Goal: Task Accomplishment & Management: Use online tool/utility

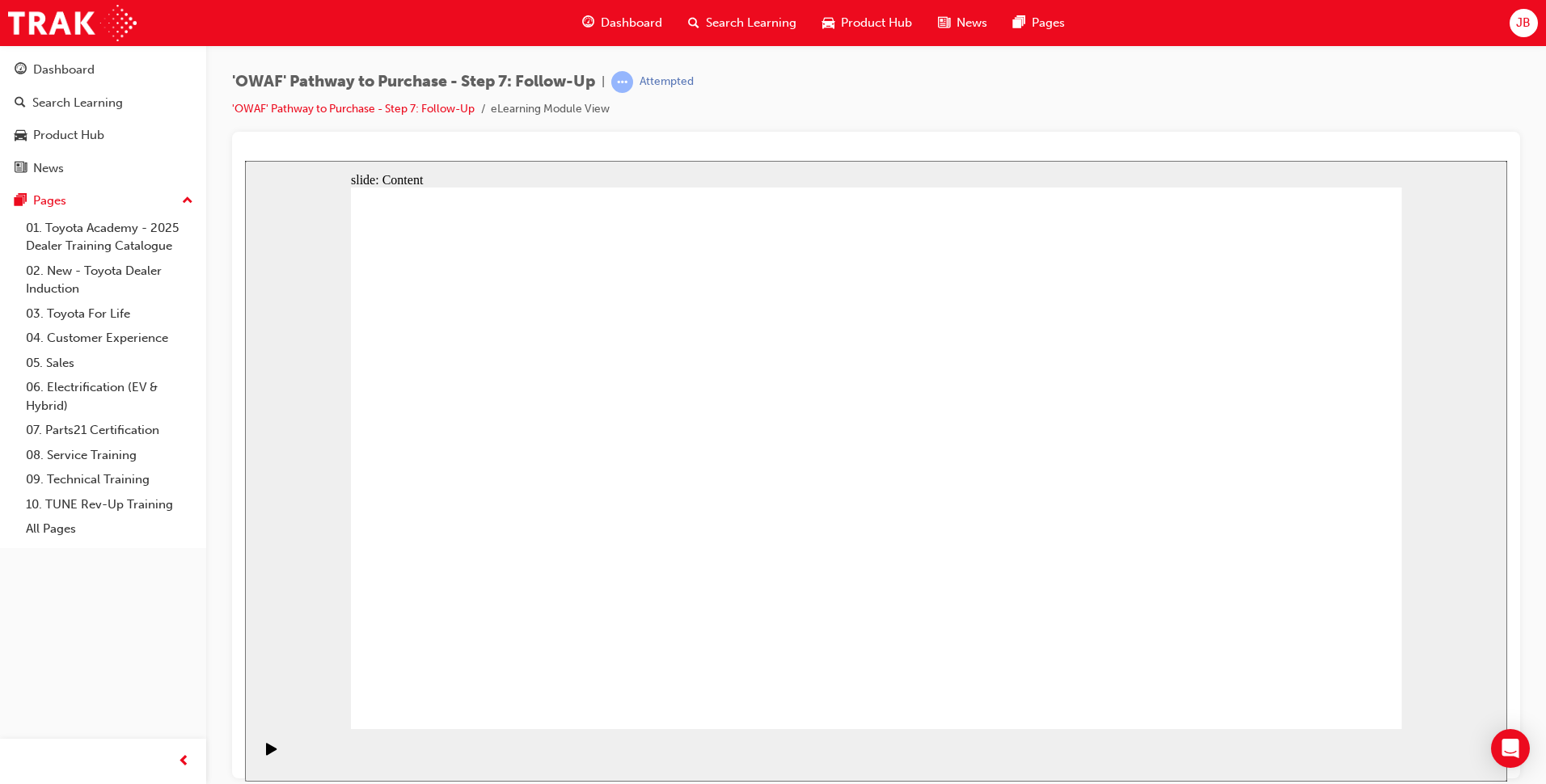
drag, startPoint x: 574, startPoint y: 539, endPoint x: 701, endPoint y: 540, distance: 127.0
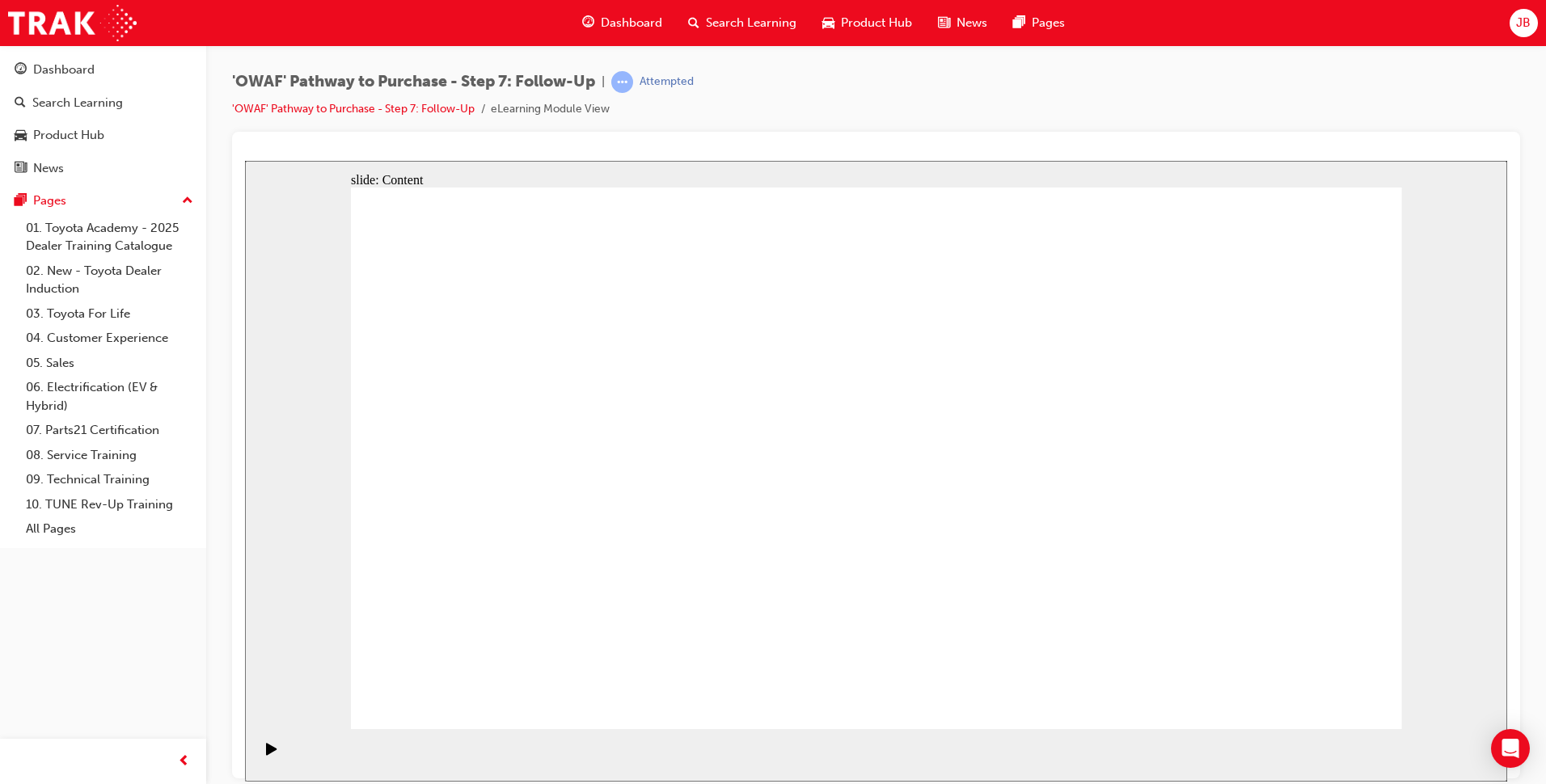
drag, startPoint x: 1296, startPoint y: 677, endPoint x: 1301, endPoint y: 688, distance: 12.1
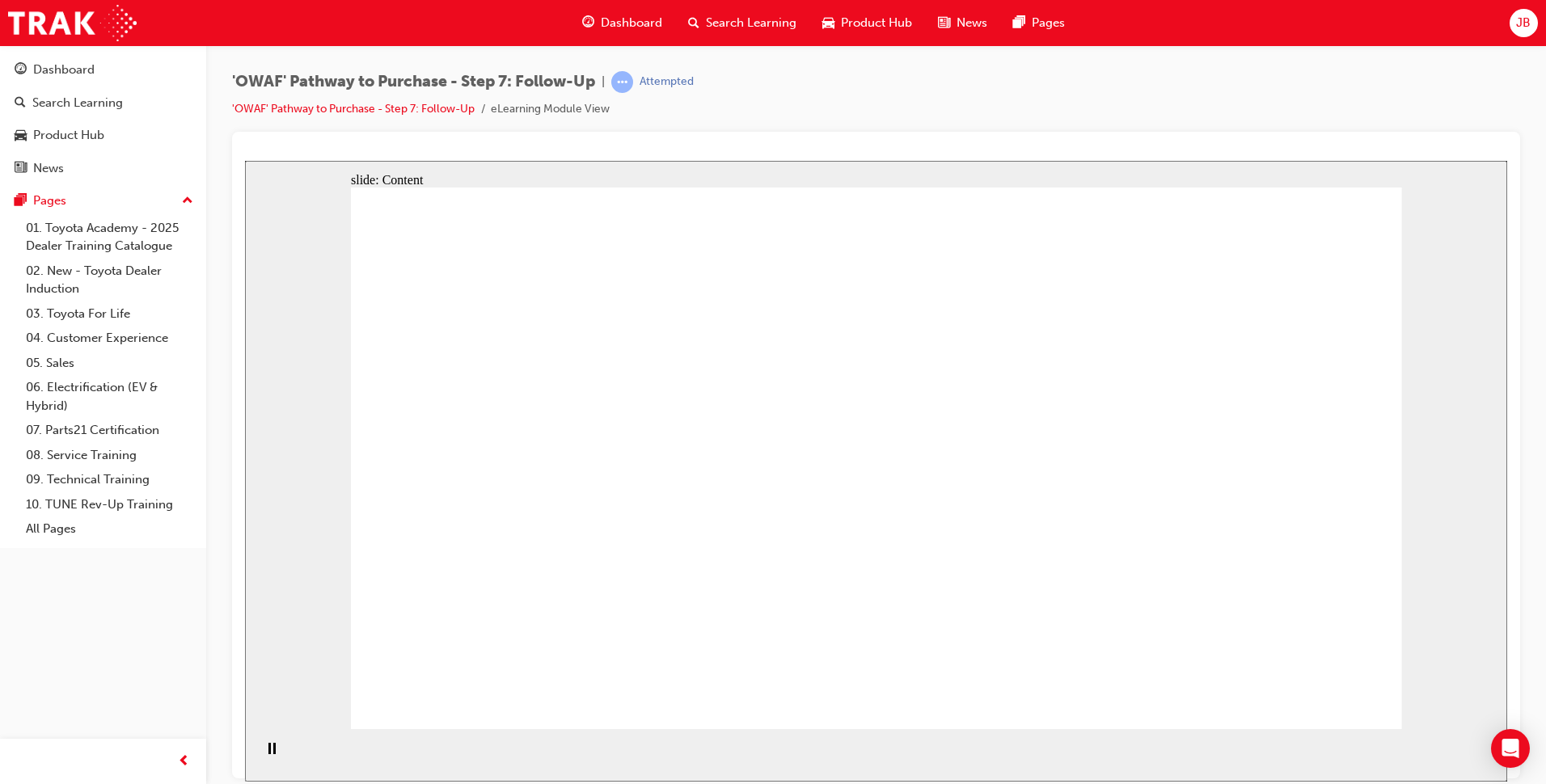
drag, startPoint x: 567, startPoint y: 518, endPoint x: 756, endPoint y: 500, distance: 189.9
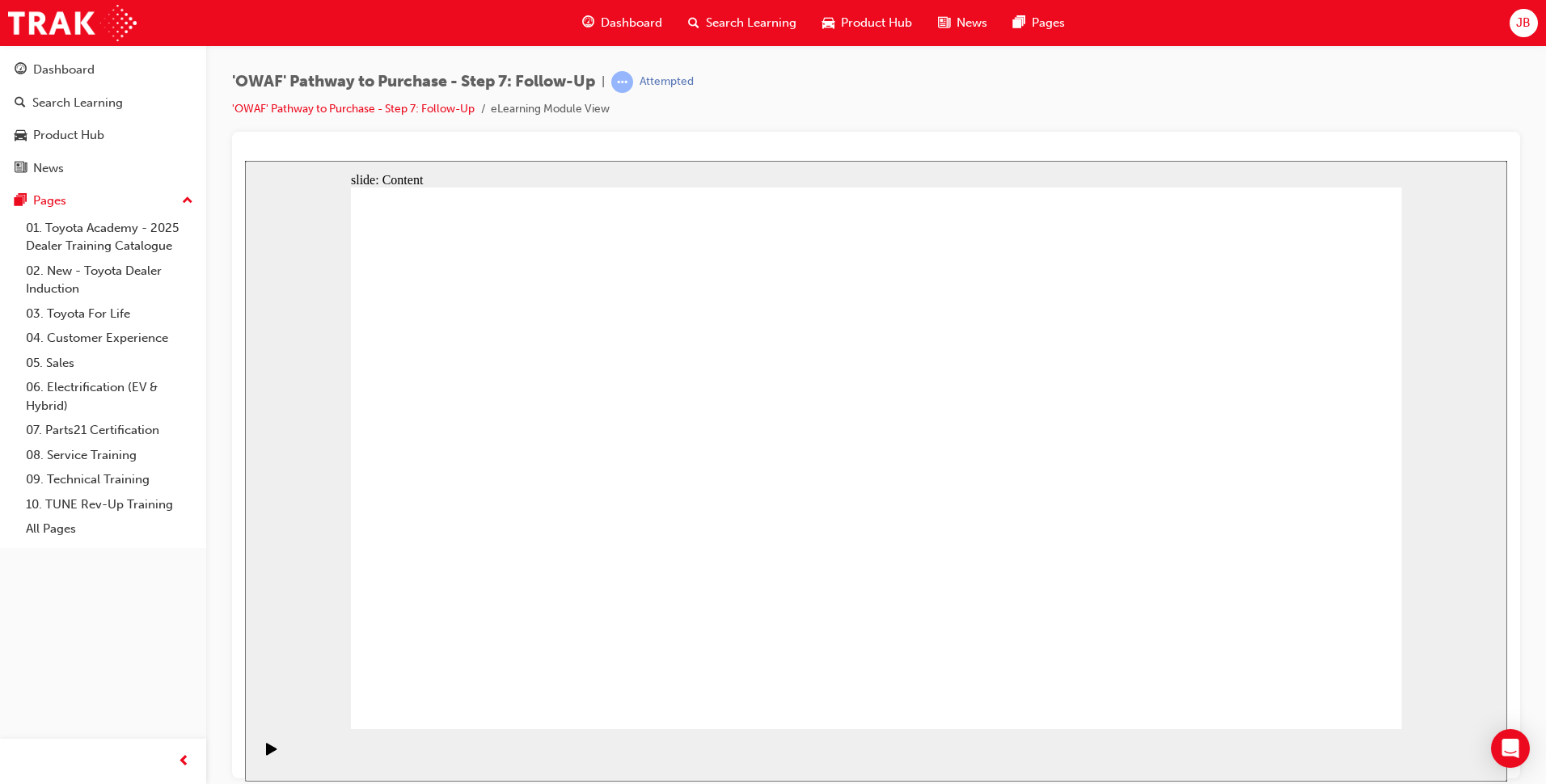
drag, startPoint x: 1345, startPoint y: 676, endPoint x: 1347, endPoint y: 693, distance: 17.1
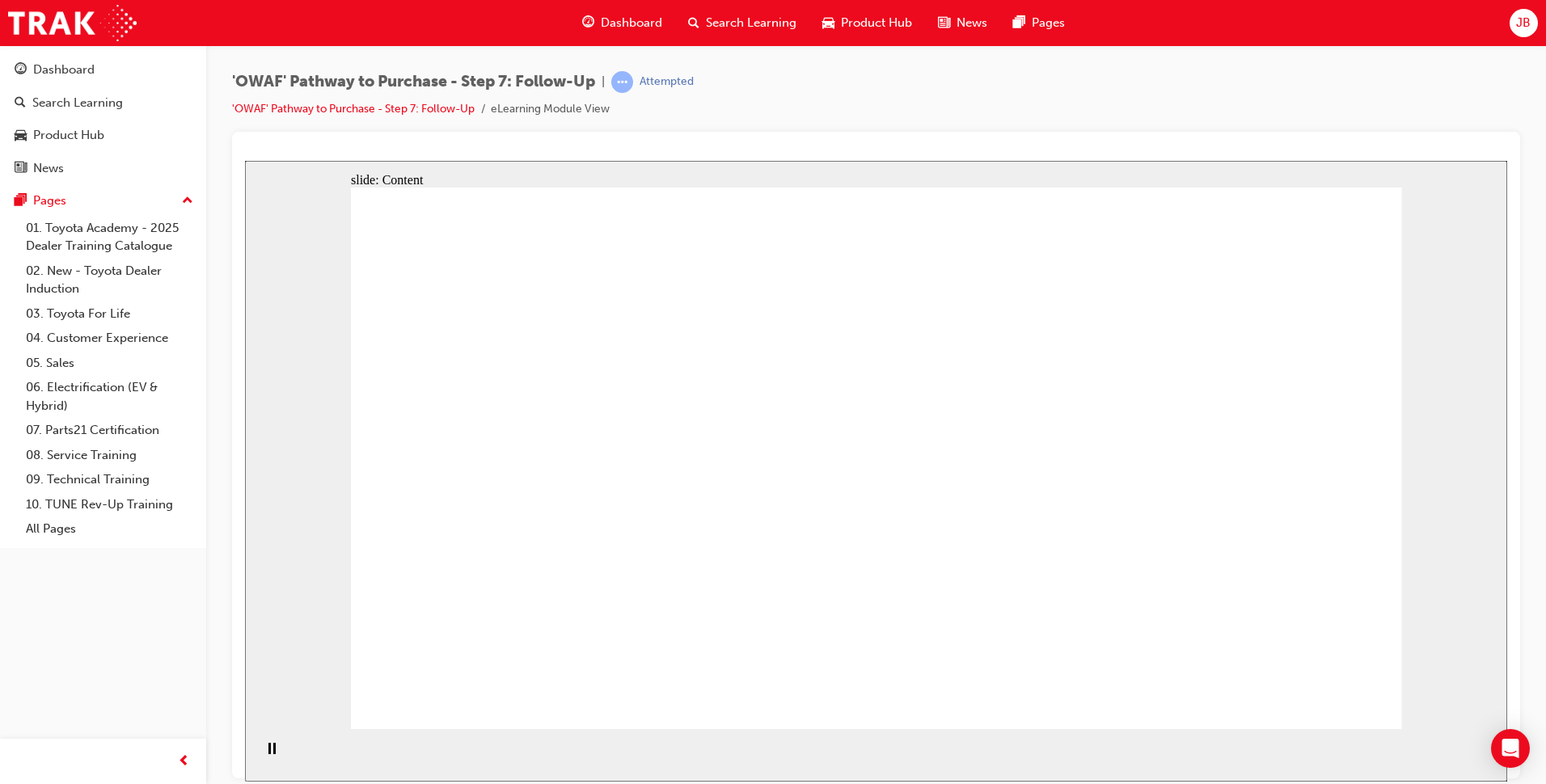
drag, startPoint x: 940, startPoint y: 421, endPoint x: 946, endPoint y: 468, distance: 47.4
drag, startPoint x: 939, startPoint y: 473, endPoint x: 939, endPoint y: 509, distance: 36.0
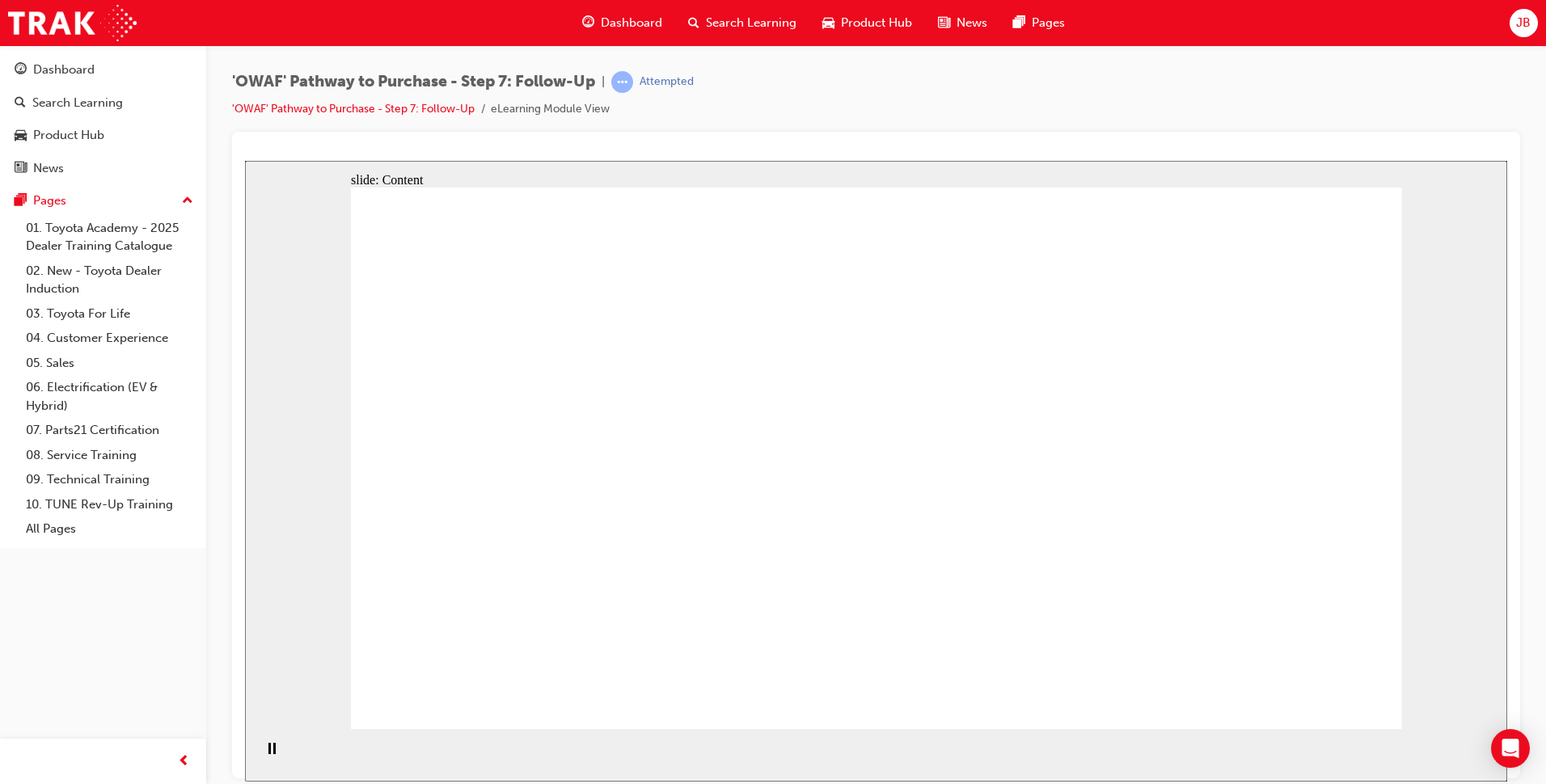
drag, startPoint x: 939, startPoint y: 512, endPoint x: 942, endPoint y: 544, distance: 32.1
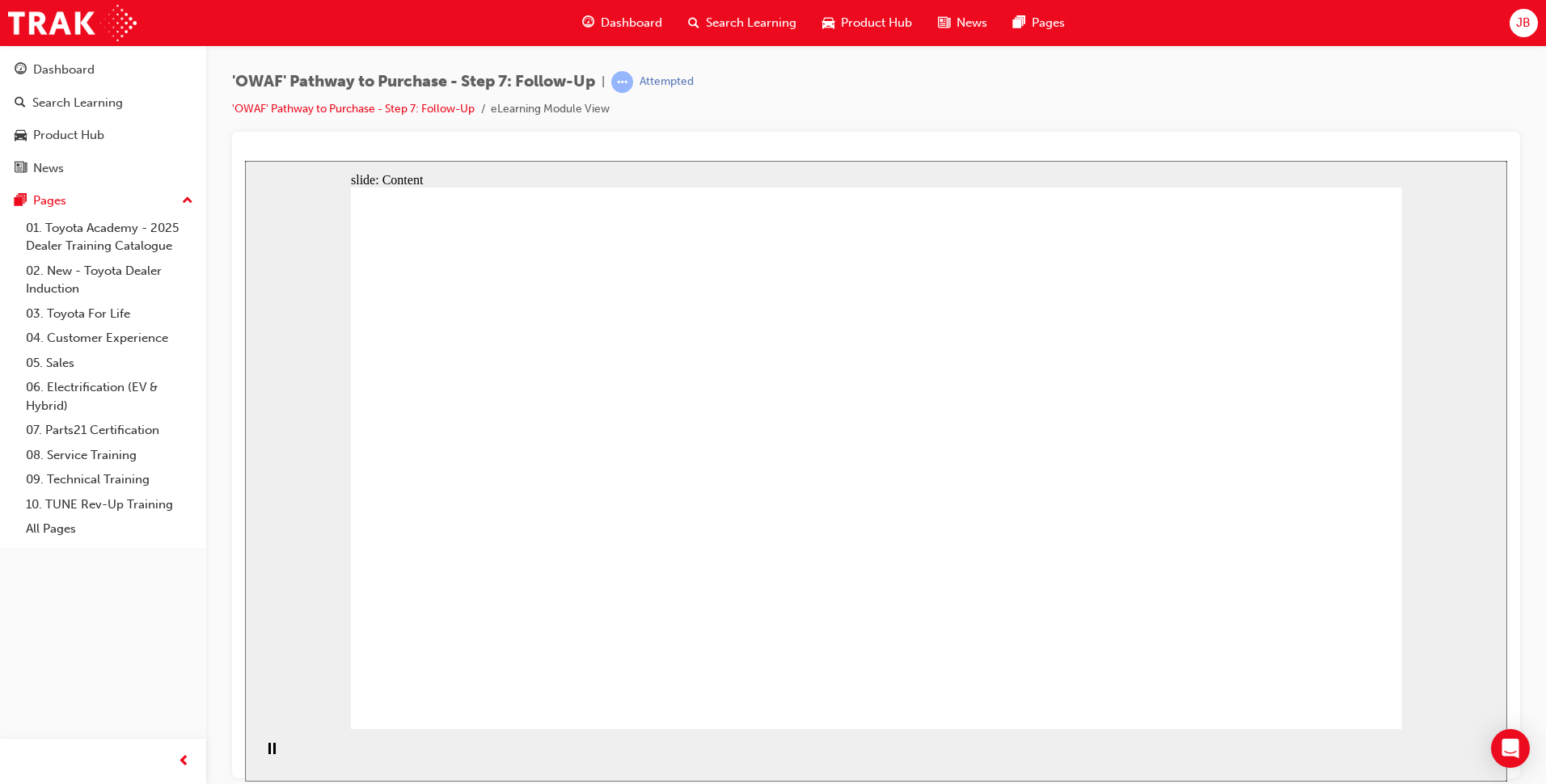
drag, startPoint x: 1096, startPoint y: 582, endPoint x: 1328, endPoint y: 582, distance: 232.0
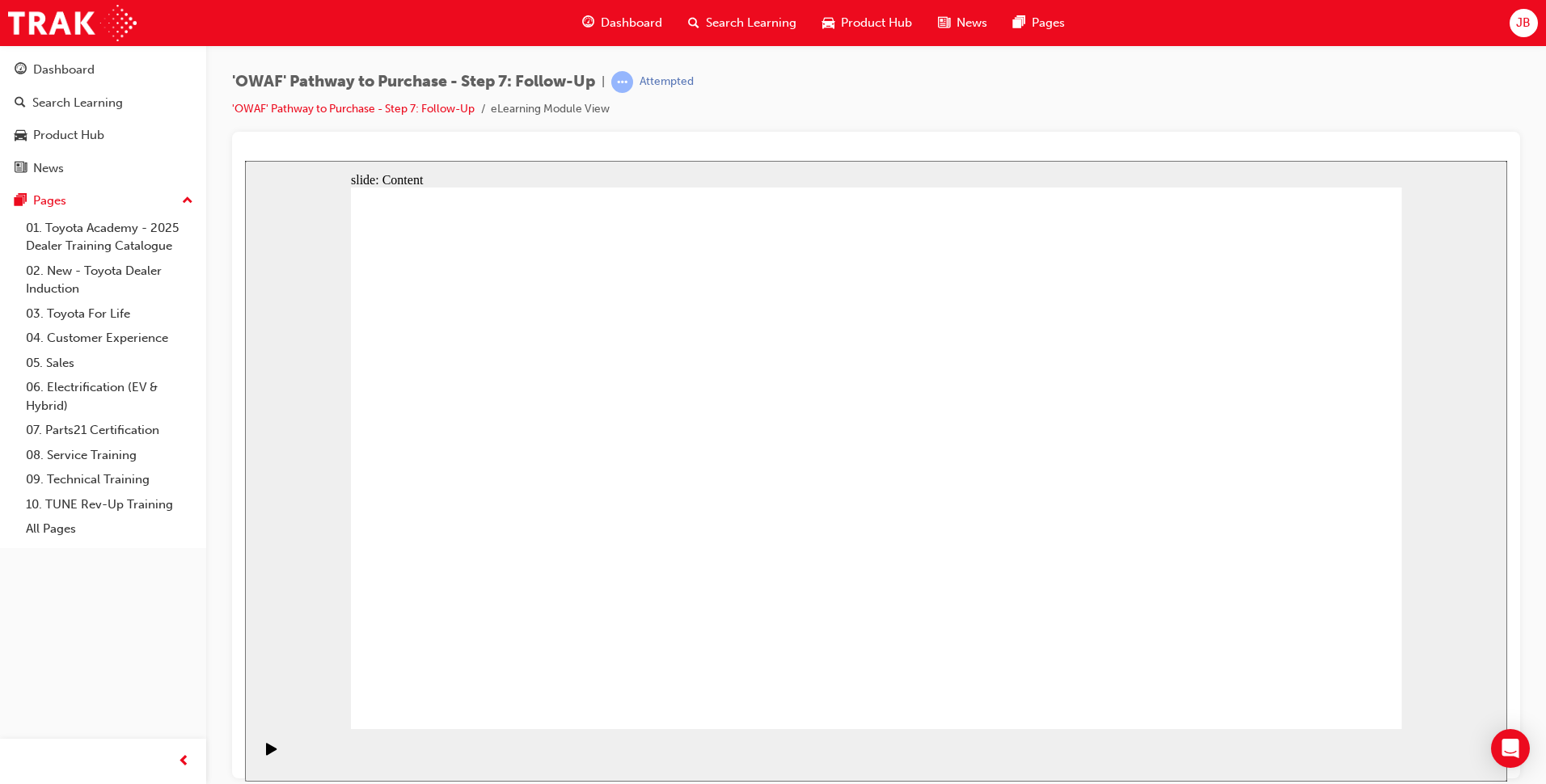
drag, startPoint x: 1211, startPoint y: 266, endPoint x: 971, endPoint y: 337, distance: 250.3
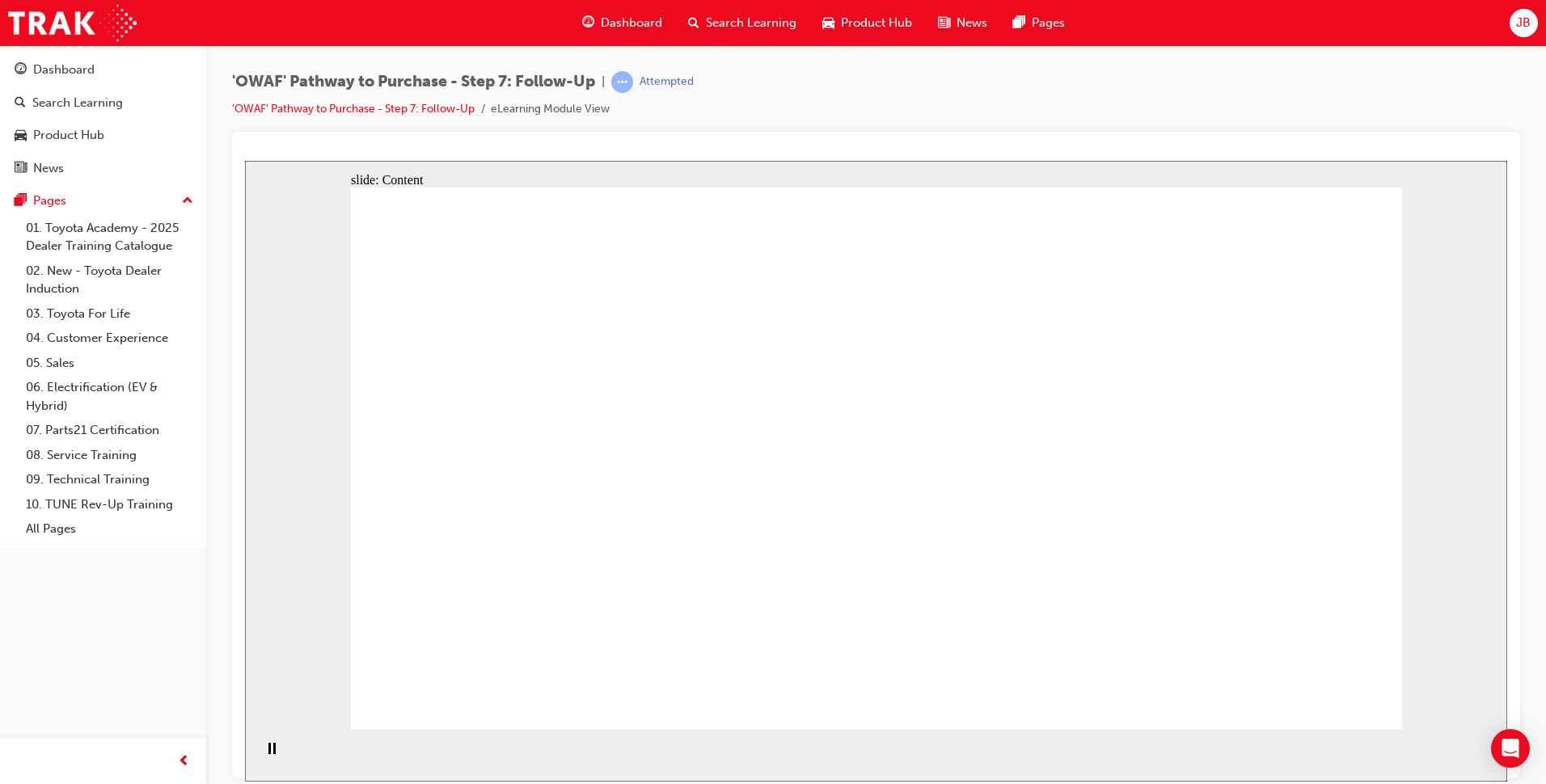
drag, startPoint x: 899, startPoint y: 349, endPoint x: 1010, endPoint y: 360, distance: 111.5
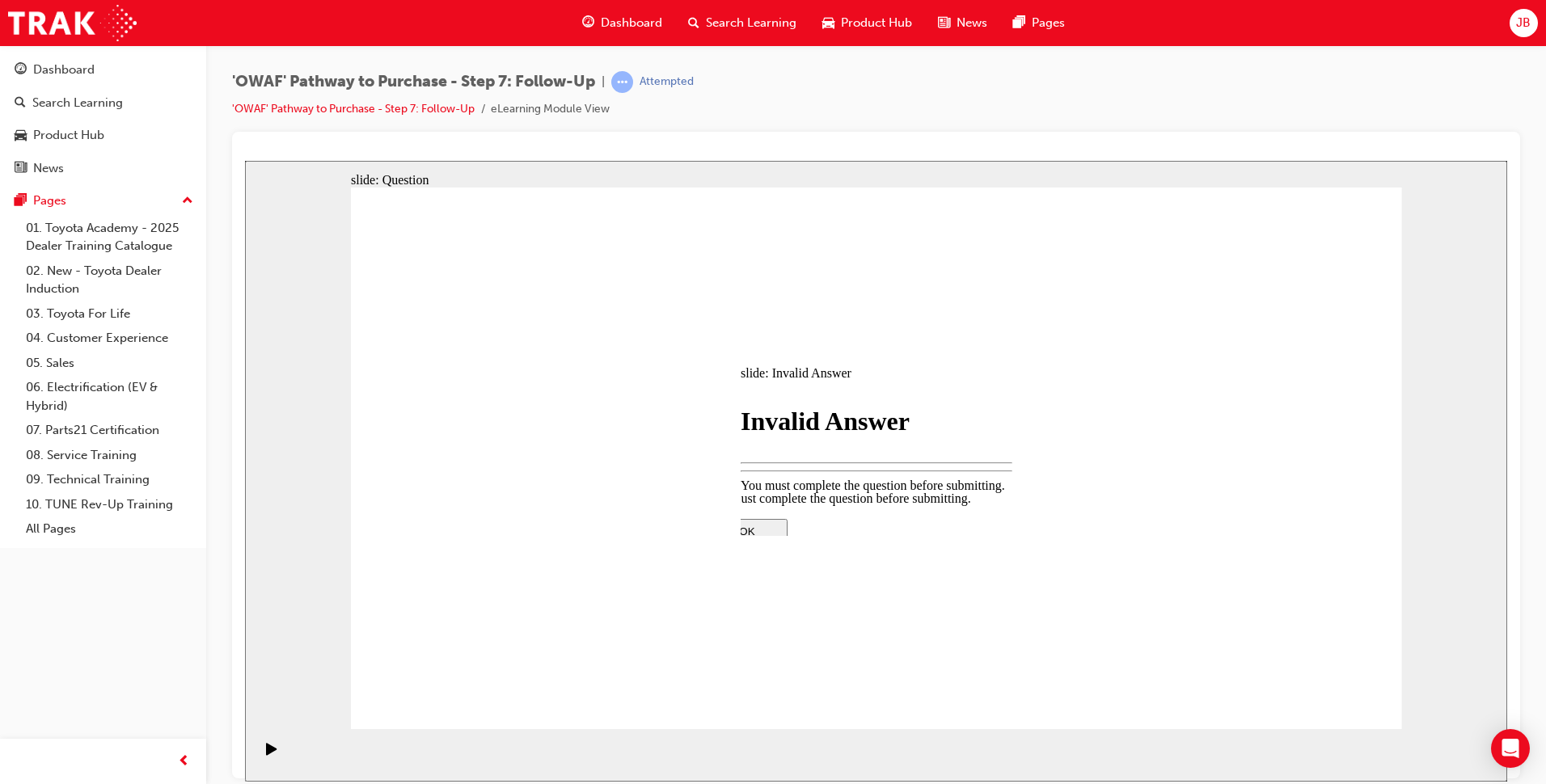
click at [874, 661] on div at bounding box center [876, 661] width 339 height 0
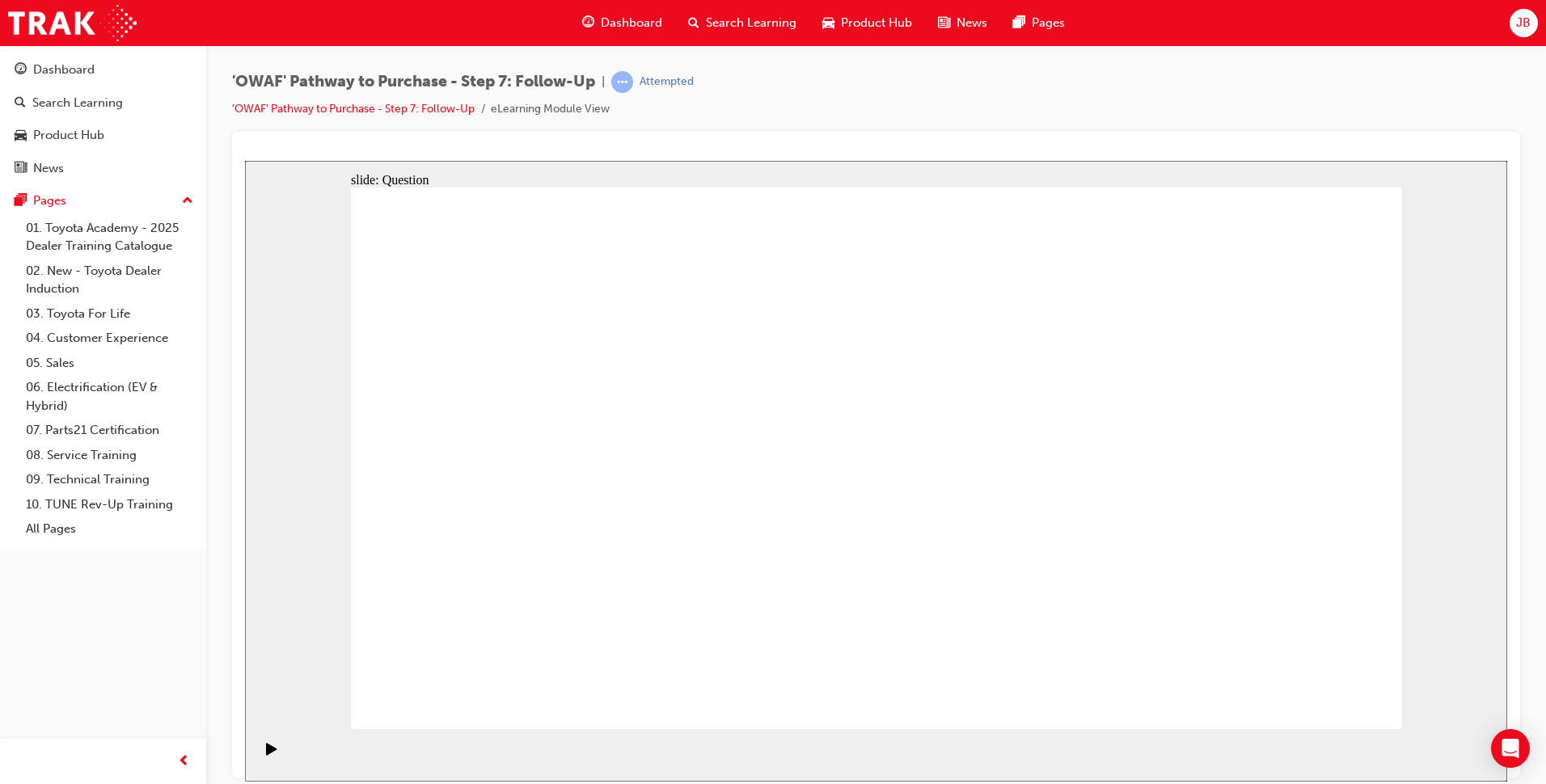
radio input "true"
drag, startPoint x: 746, startPoint y: 615, endPoint x: 933, endPoint y: 415, distance: 273.8
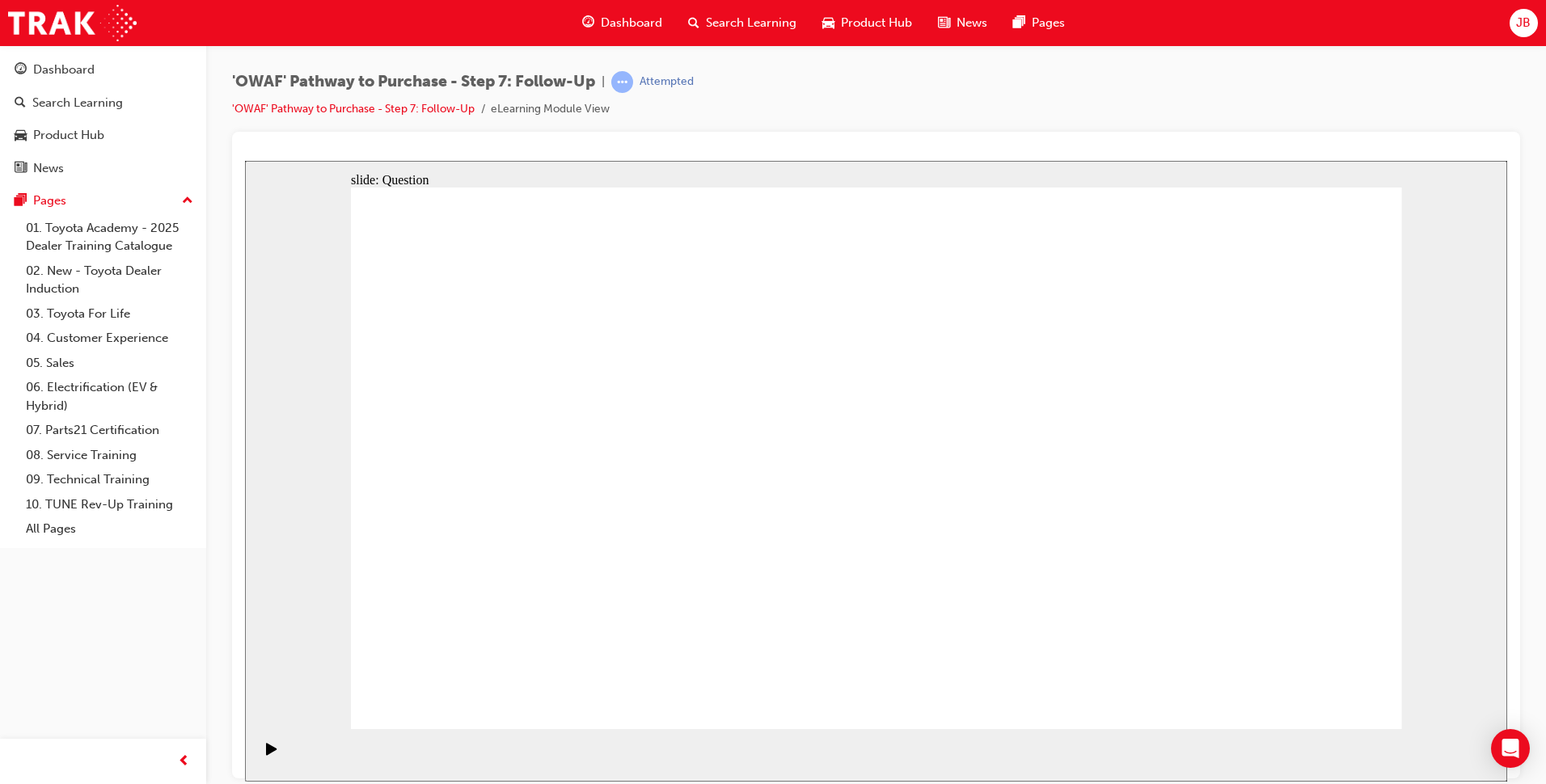
drag, startPoint x: 887, startPoint y: 598, endPoint x: 666, endPoint y: 446, distance: 268.2
drag, startPoint x: 716, startPoint y: 670, endPoint x: 737, endPoint y: 514, distance: 157.4
drag, startPoint x: 918, startPoint y: 407, endPoint x: 821, endPoint y: 620, distance: 234.0
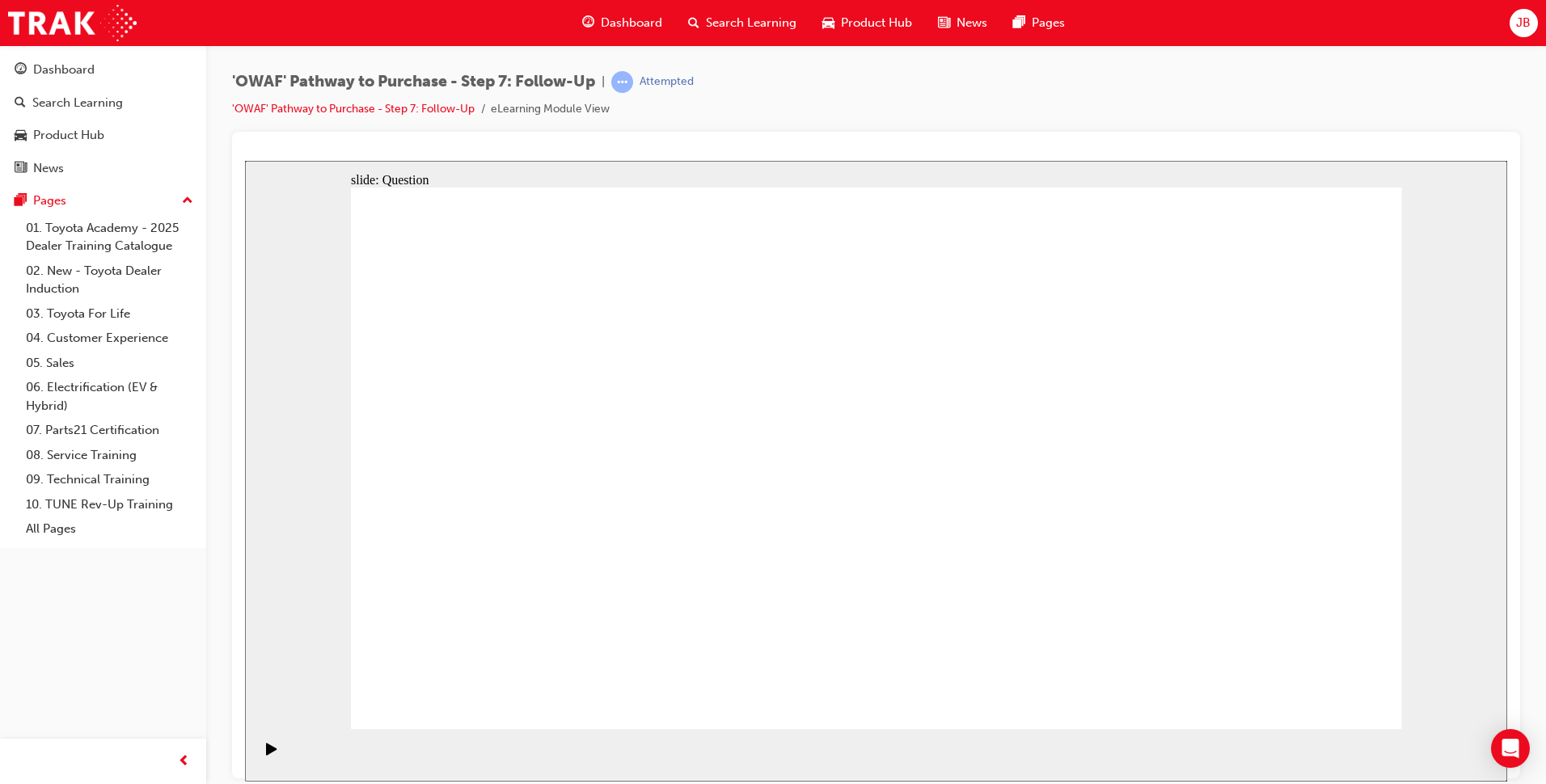
drag, startPoint x: 1069, startPoint y: 610, endPoint x: 876, endPoint y: 402, distance: 283.7
drag, startPoint x: 637, startPoint y: 459, endPoint x: 818, endPoint y: 665, distance: 274.2
drag, startPoint x: 786, startPoint y: 535, endPoint x: 649, endPoint y: 461, distance: 155.7
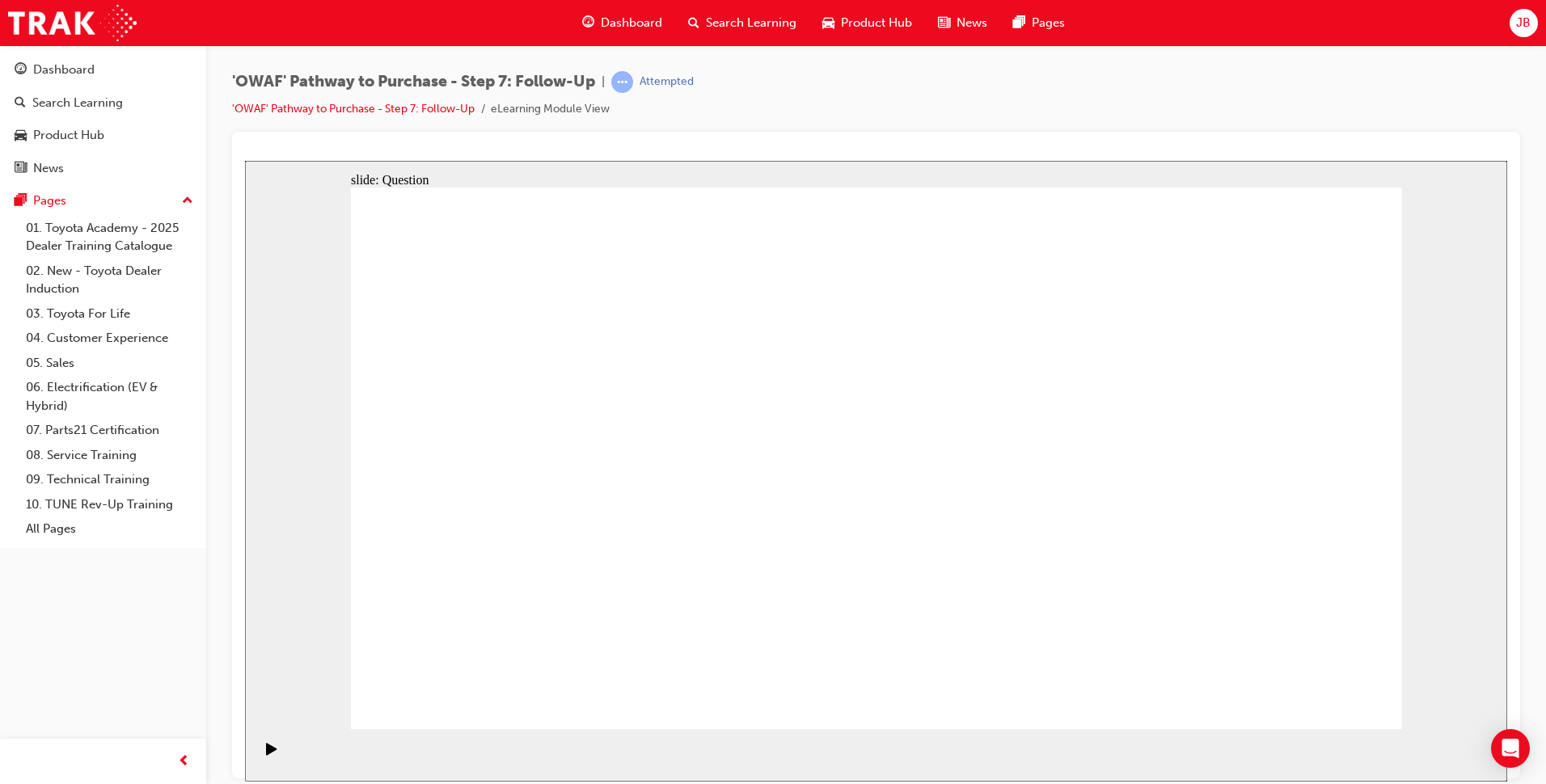
radio input "true"
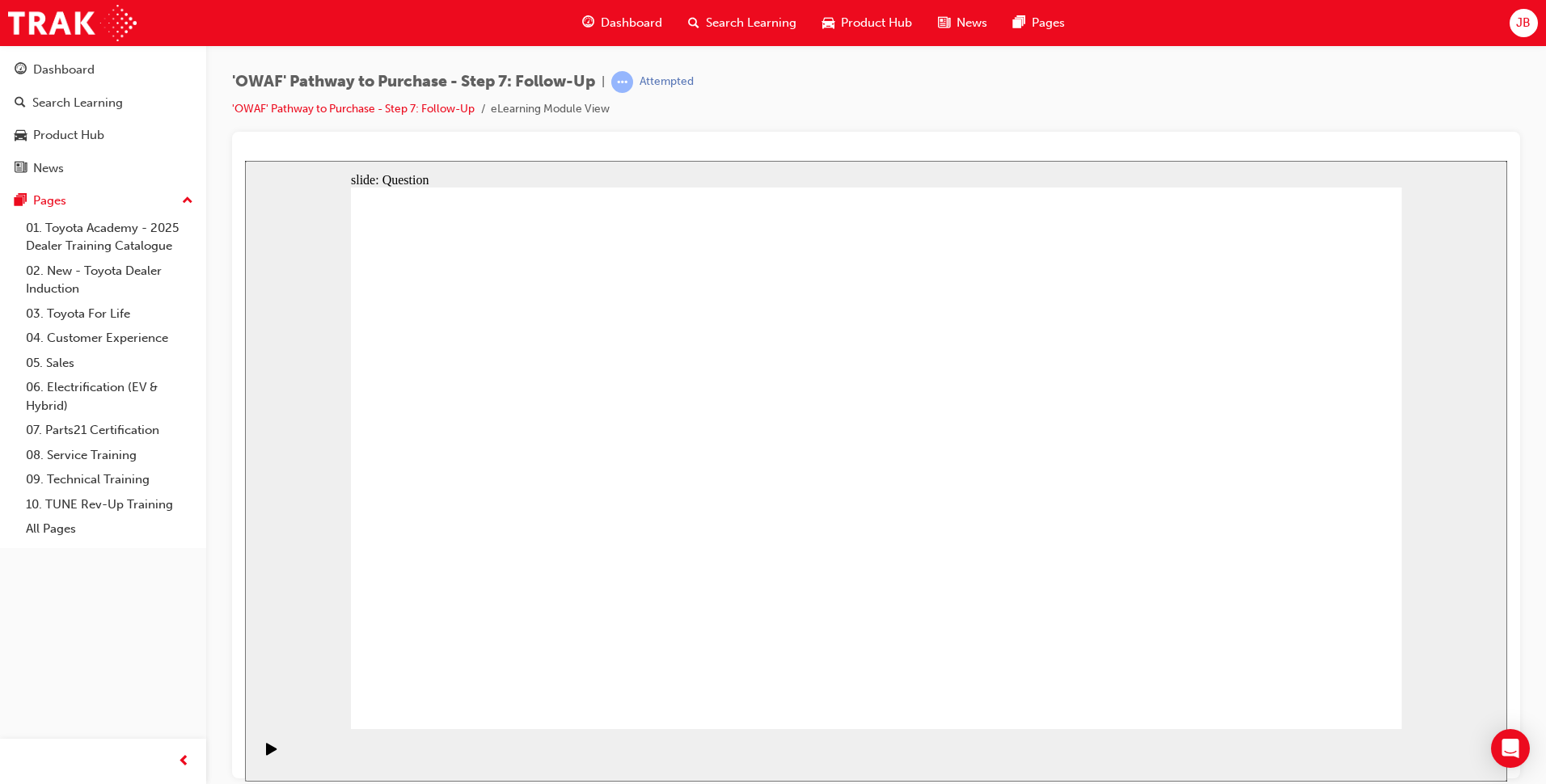
radio input "true"
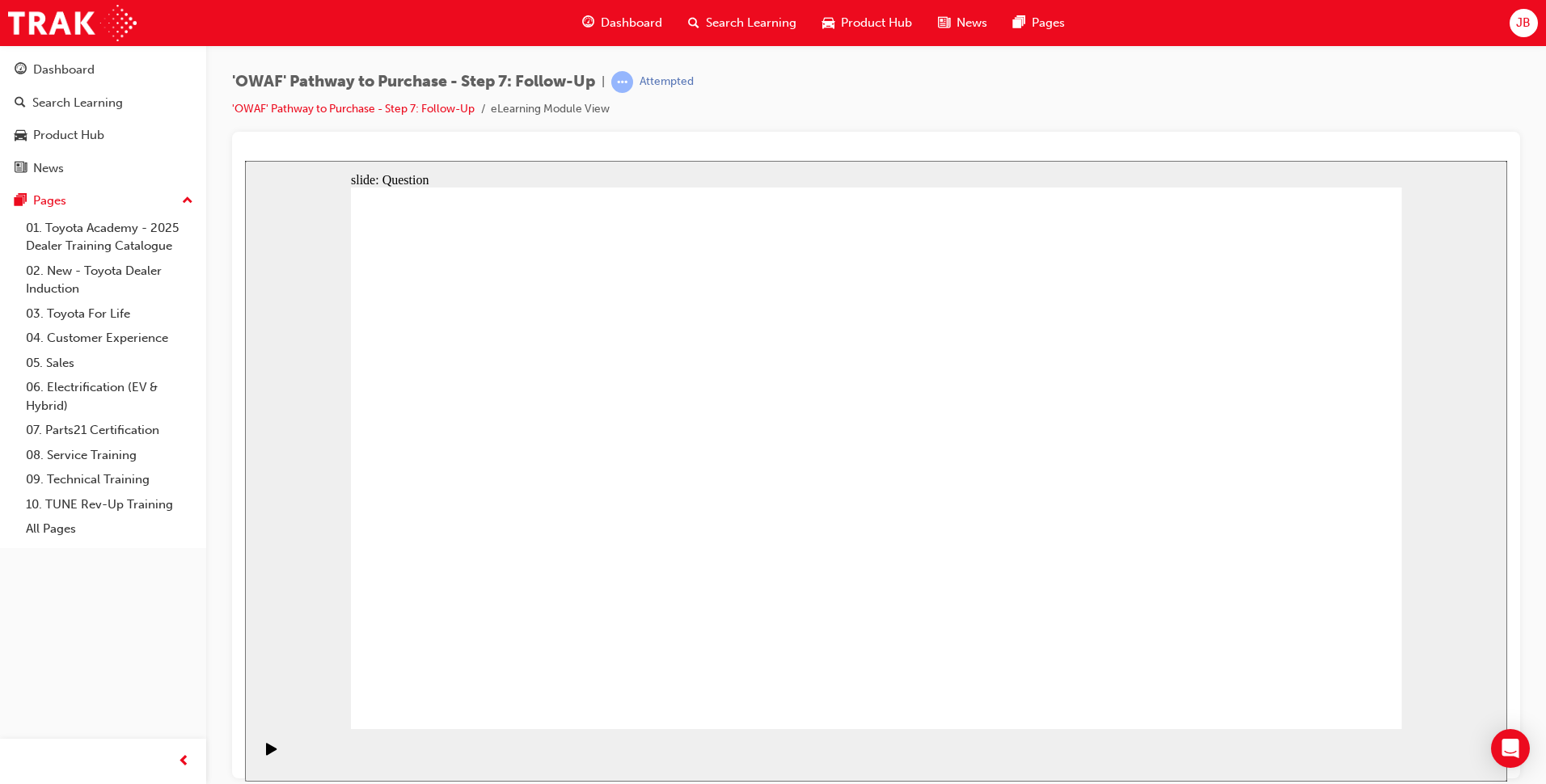
radio input "false"
radio input "true"
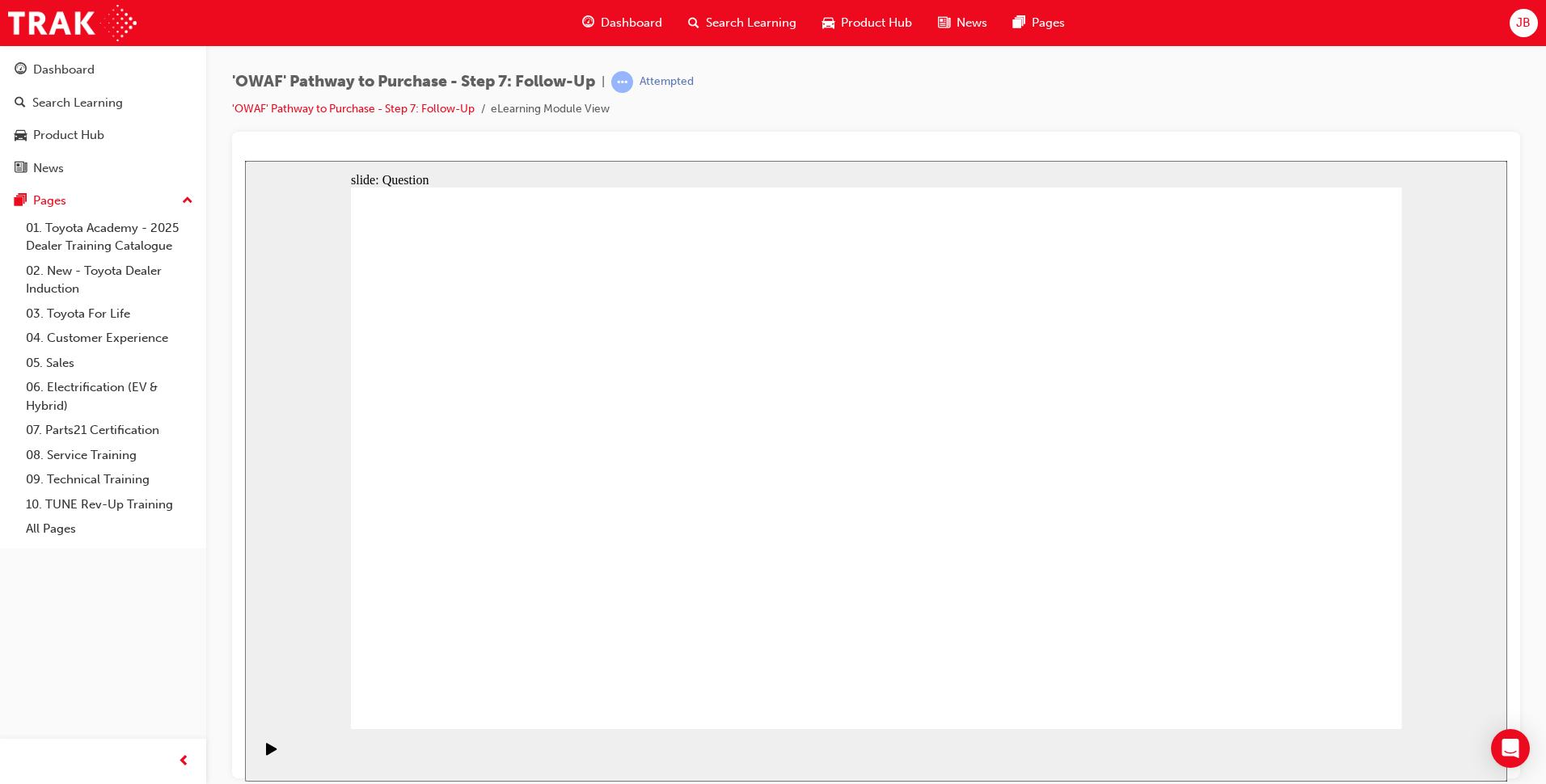
radio input "true"
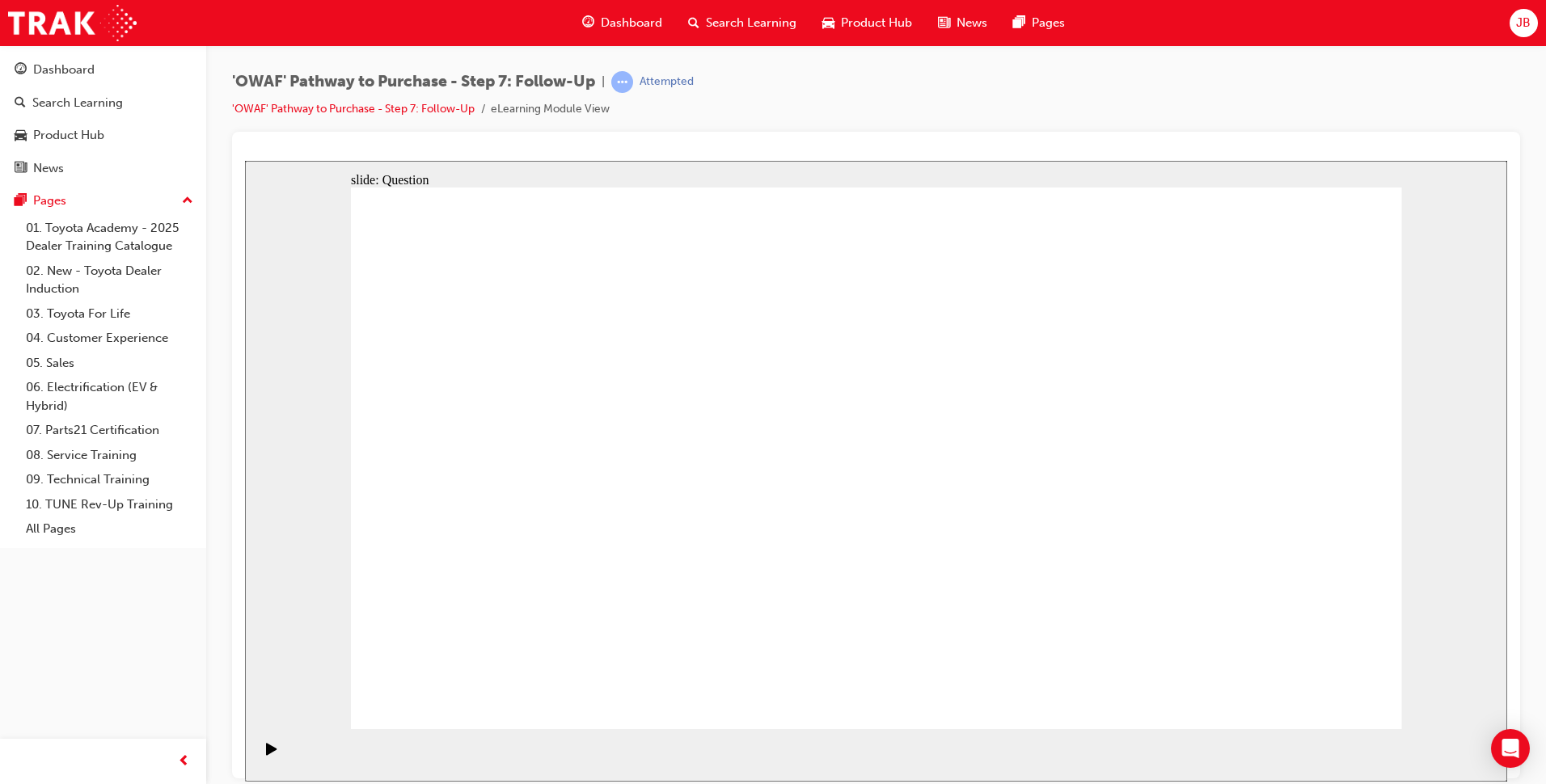
drag, startPoint x: 1032, startPoint y: 609, endPoint x: 844, endPoint y: 404, distance: 278.2
drag, startPoint x: 867, startPoint y: 653, endPoint x: 653, endPoint y: 449, distance: 295.7
drag, startPoint x: 1042, startPoint y: 656, endPoint x: 695, endPoint y: 509, distance: 376.9
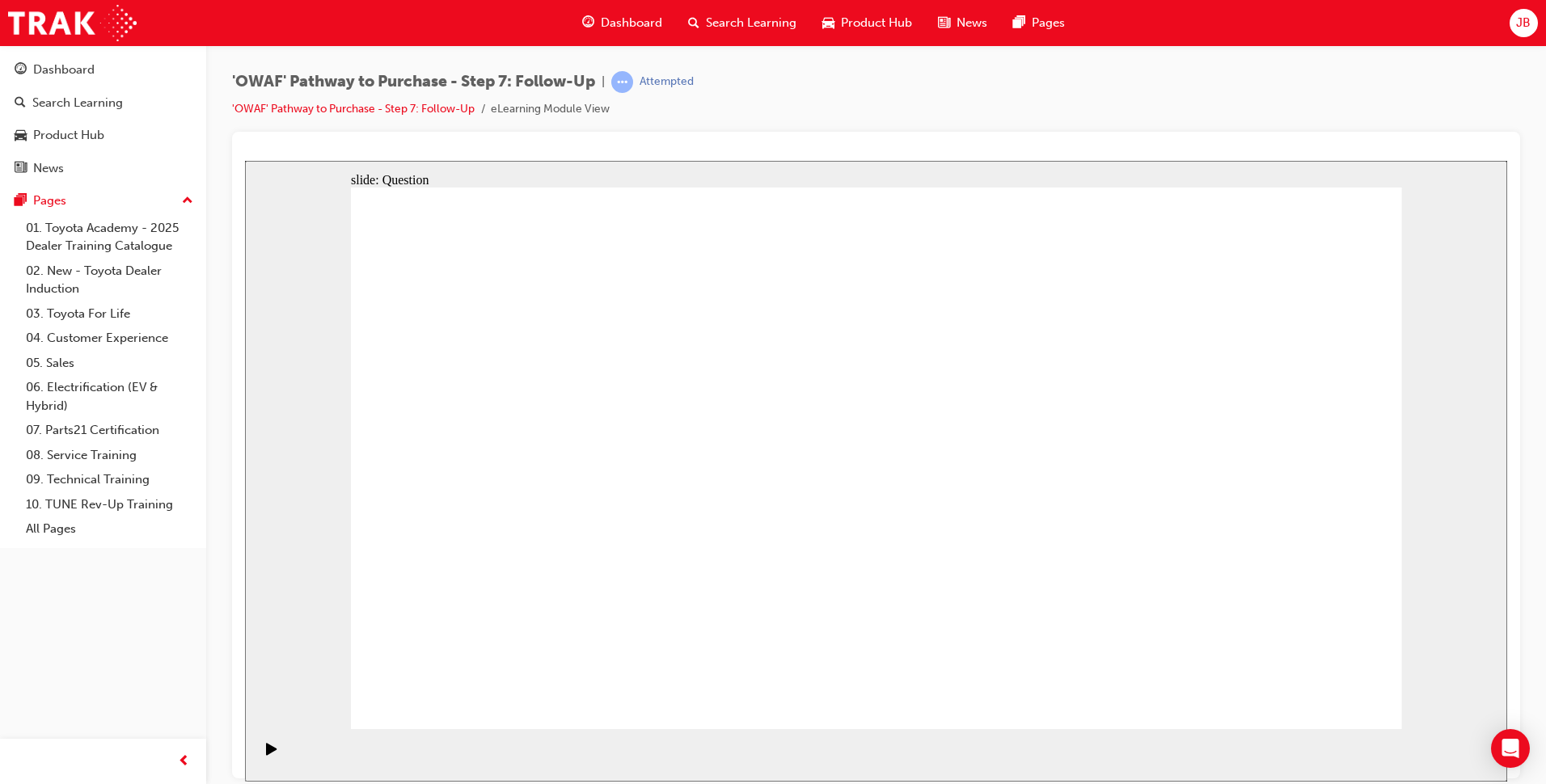
drag, startPoint x: 744, startPoint y: 509, endPoint x: 910, endPoint y: 645, distance: 214.6
drag, startPoint x: 719, startPoint y: 596, endPoint x: 742, endPoint y: 507, distance: 91.9
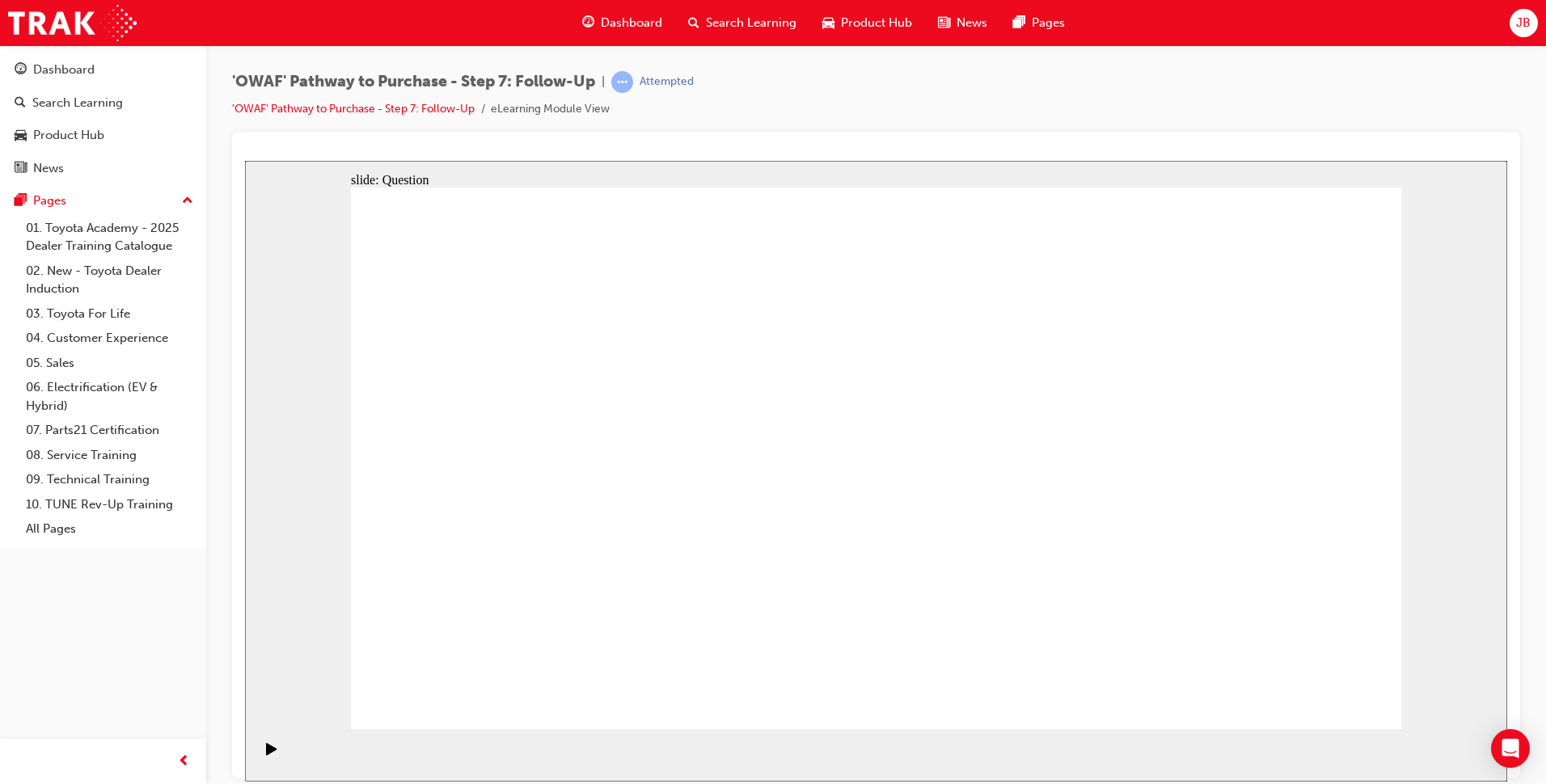
radio input "true"
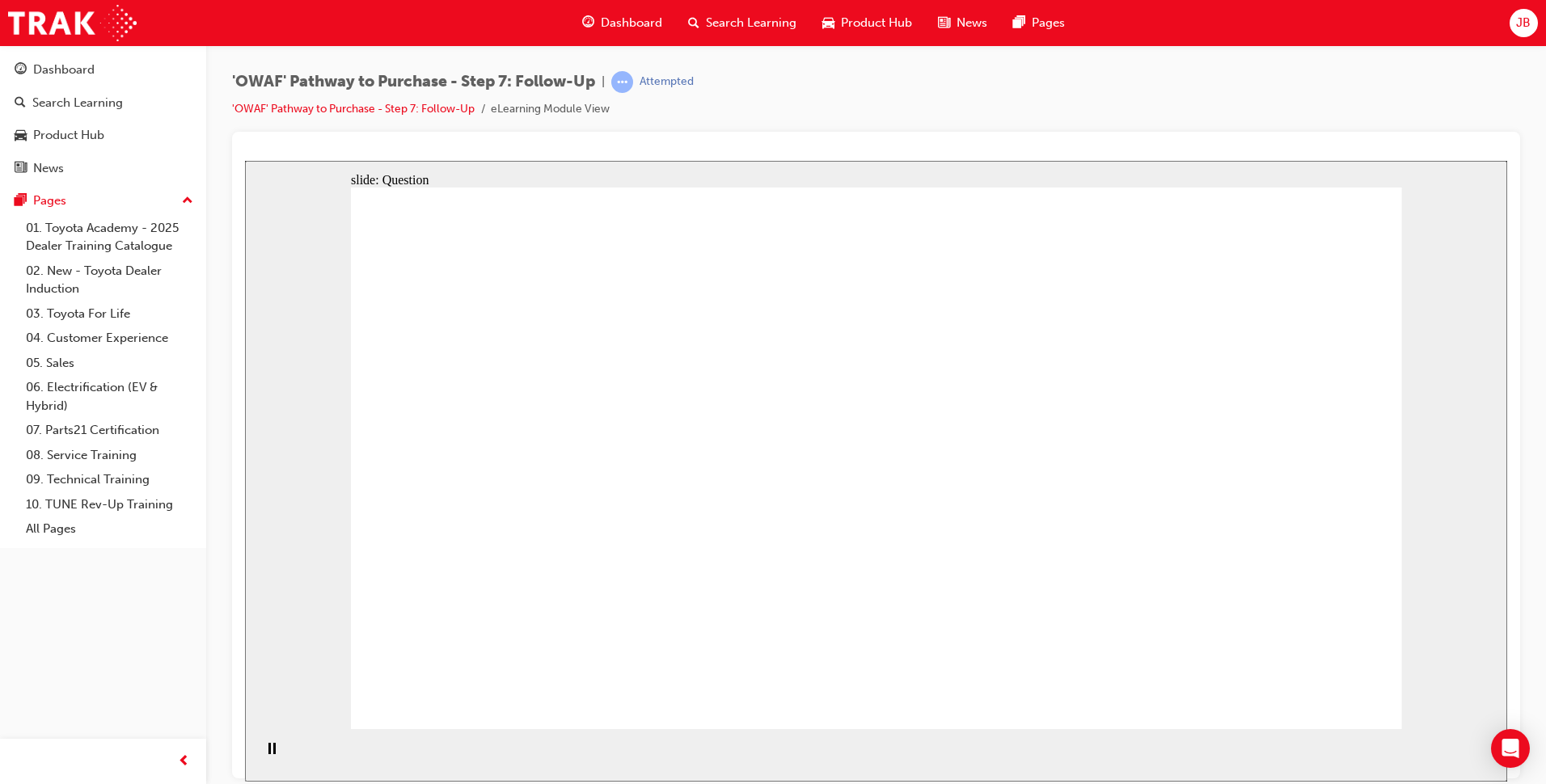
radio input "true"
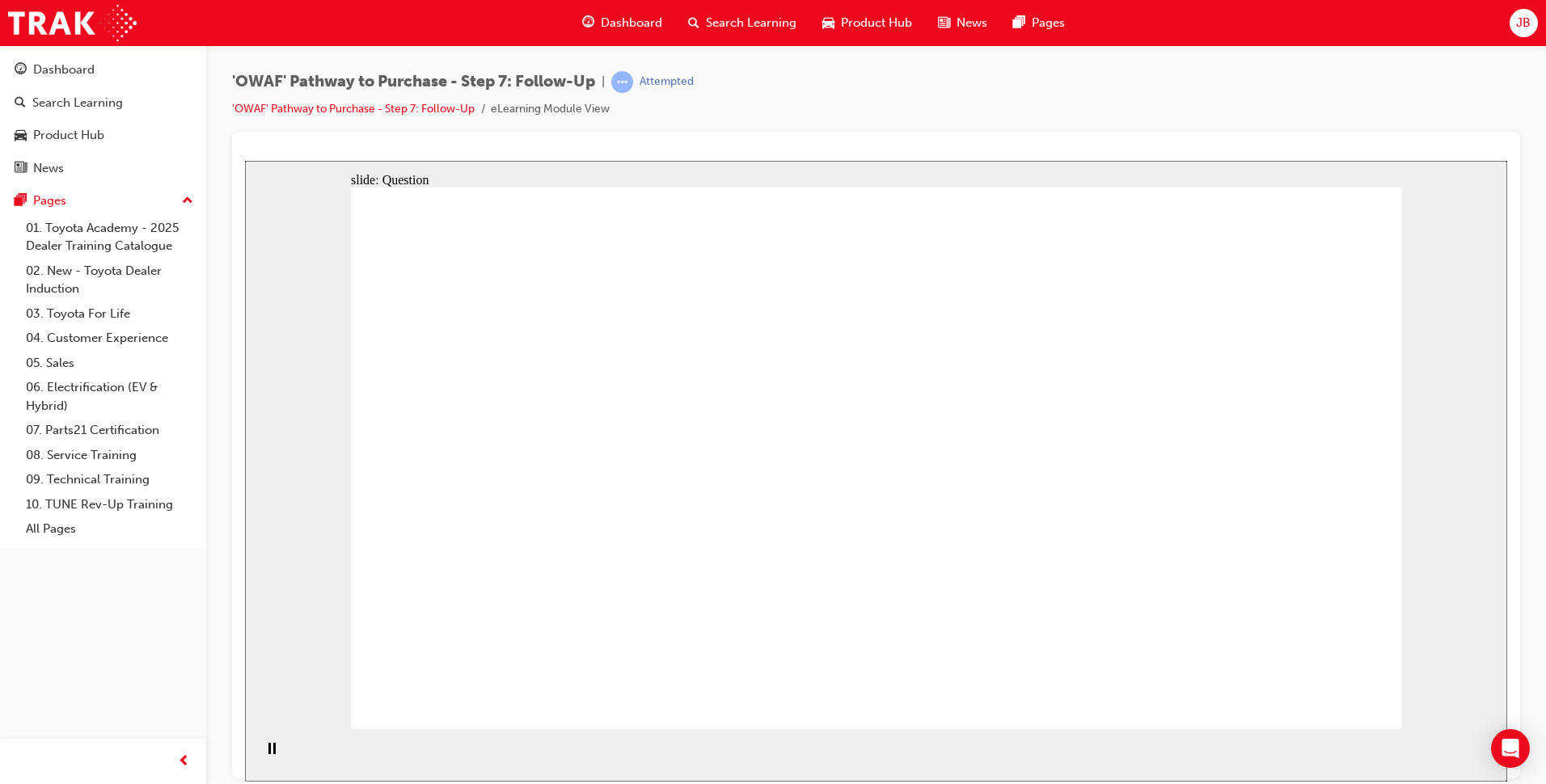
radio input "true"
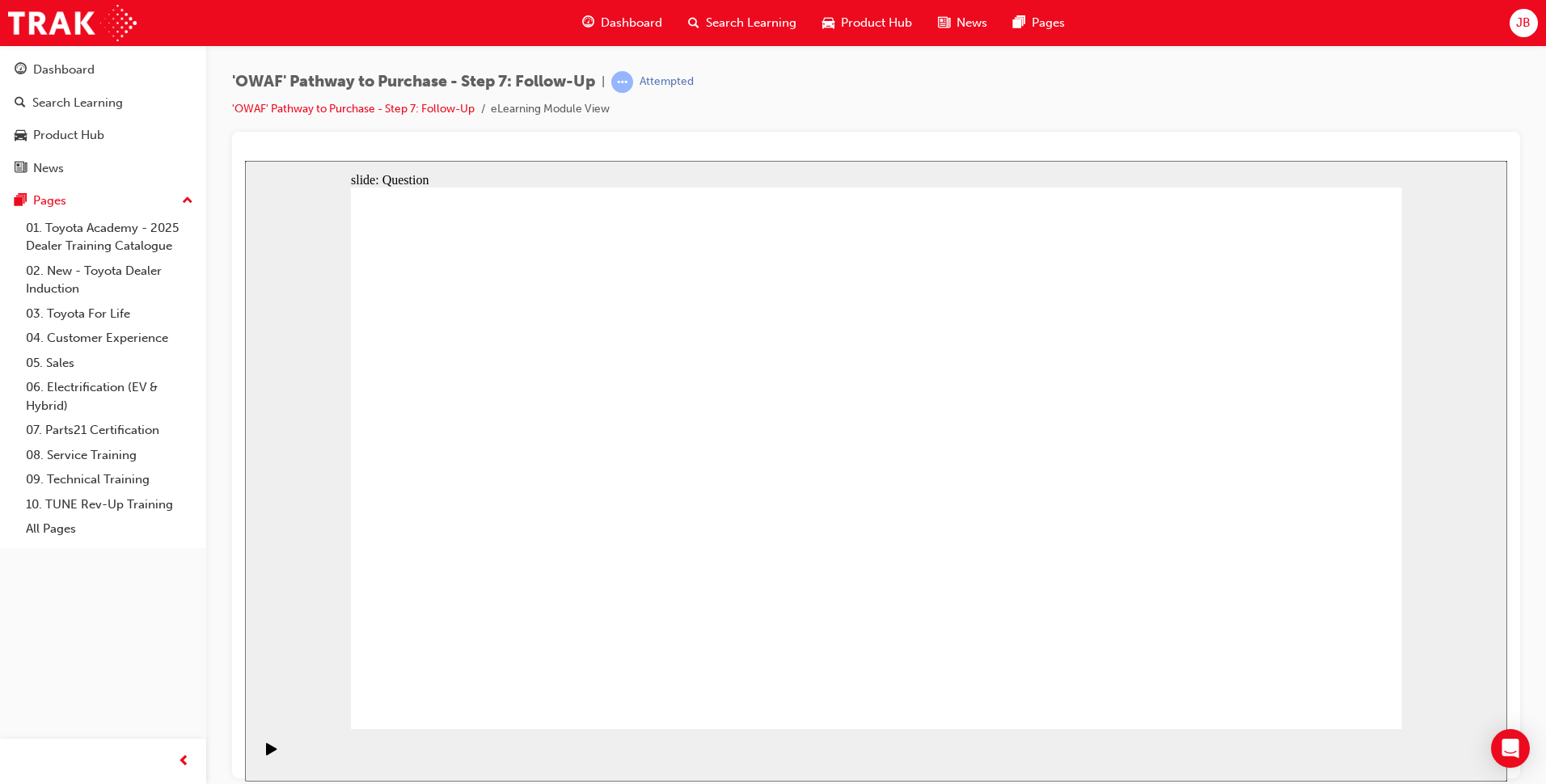
drag, startPoint x: 1365, startPoint y: 684, endPoint x: 1321, endPoint y: 692, distance: 44.7
